Goal: Task Accomplishment & Management: Use online tool/utility

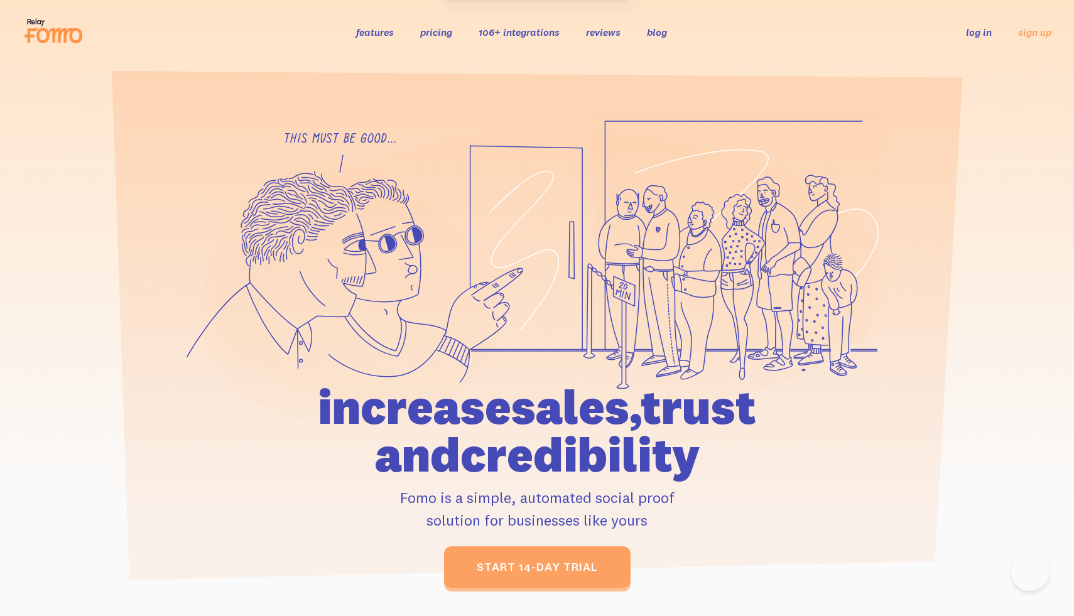
click at [978, 35] on link "log in" at bounding box center [979, 32] width 26 height 13
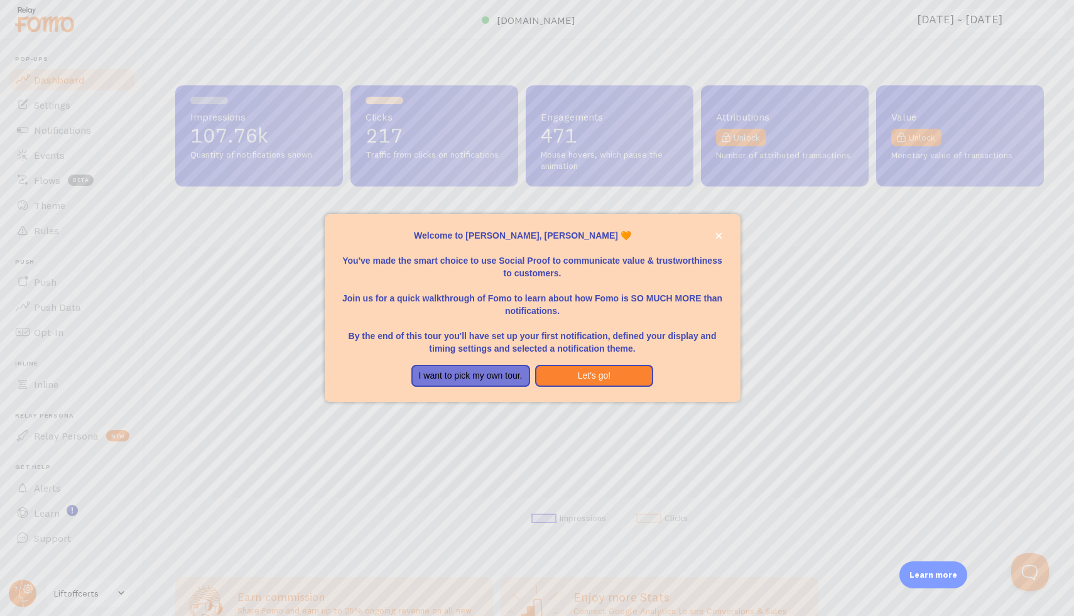
scroll to position [330, 868]
click at [718, 232] on icon "close," at bounding box center [718, 235] width 7 height 7
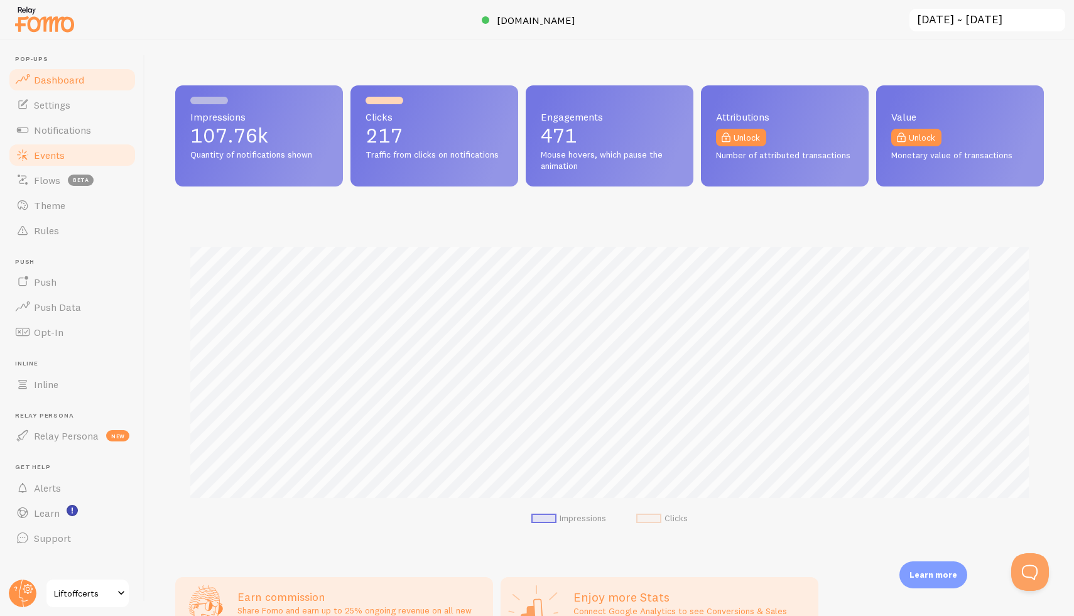
click at [60, 148] on link "Events" at bounding box center [72, 155] width 129 height 25
